Goal: Check status

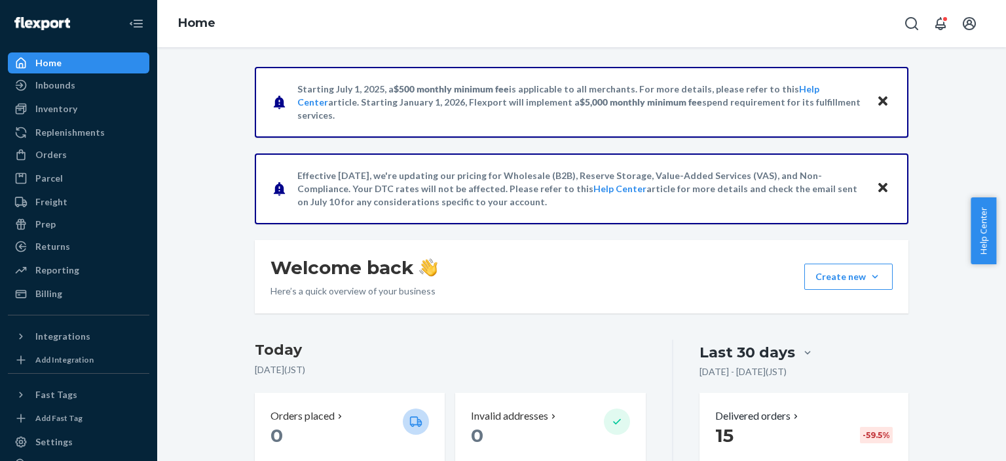
scroll to position [349, 0]
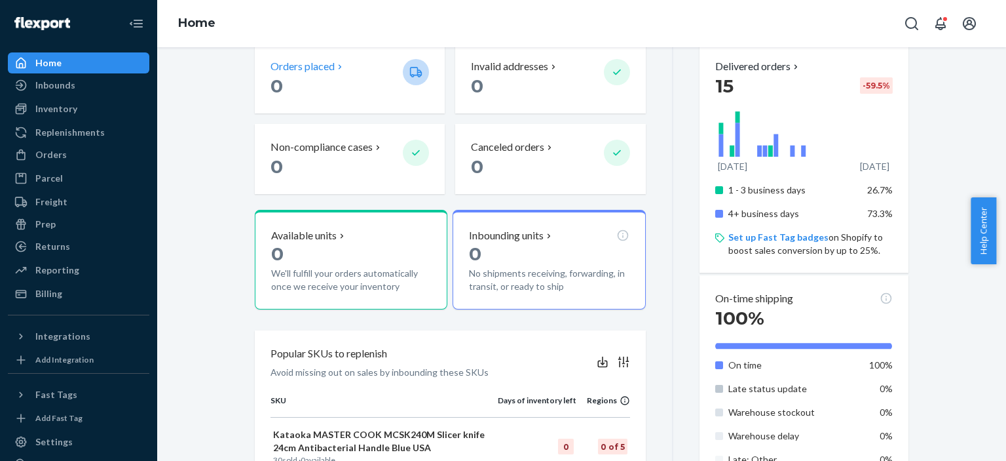
click at [350, 71] on div "Orders placed" at bounding box center [332, 66] width 122 height 15
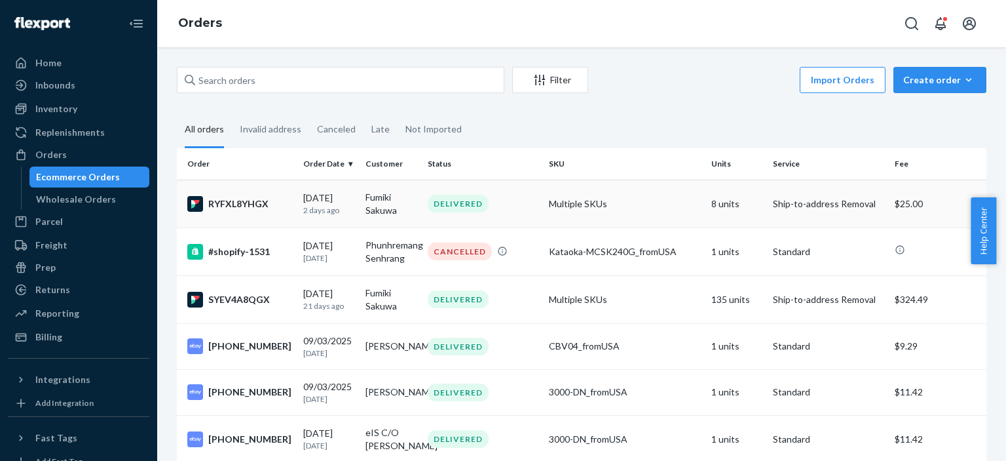
click at [309, 200] on div "[DATE] [DATE]" at bounding box center [329, 203] width 52 height 24
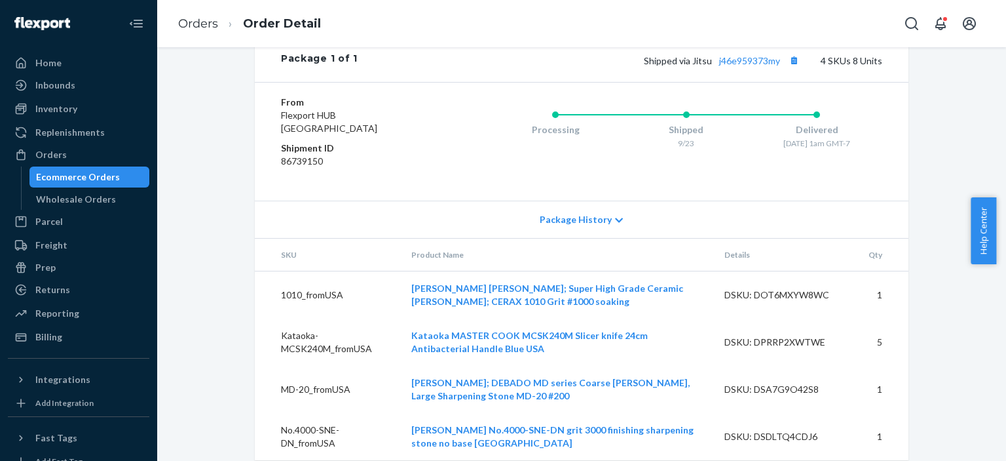
scroll to position [698, 0]
